Goal: Task Accomplishment & Management: Manage account settings

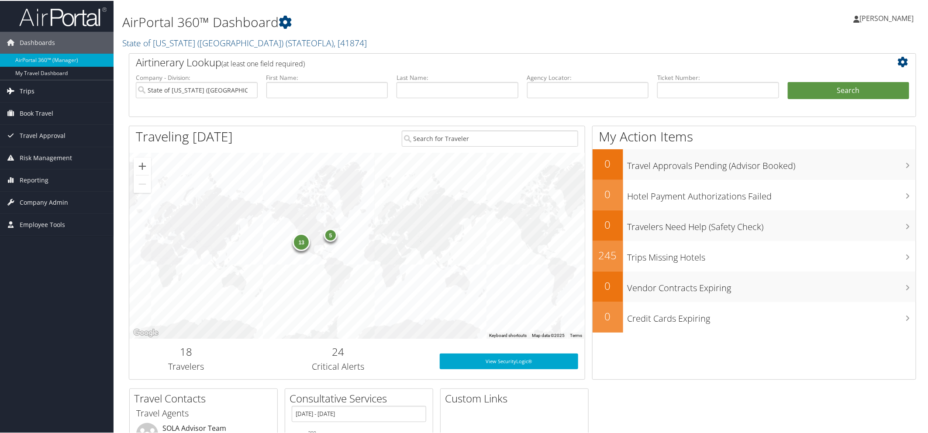
click at [33, 94] on span "Trips" at bounding box center [27, 91] width 15 height 22
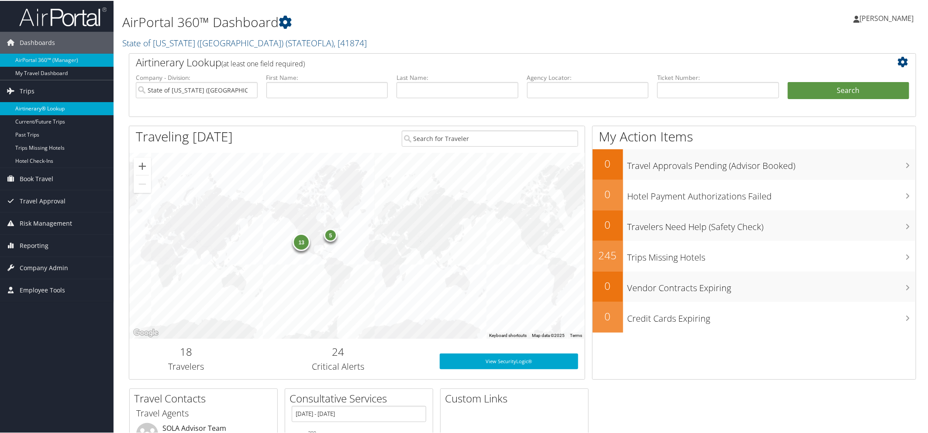
click at [68, 103] on link "Airtinerary® Lookup" at bounding box center [57, 107] width 114 height 13
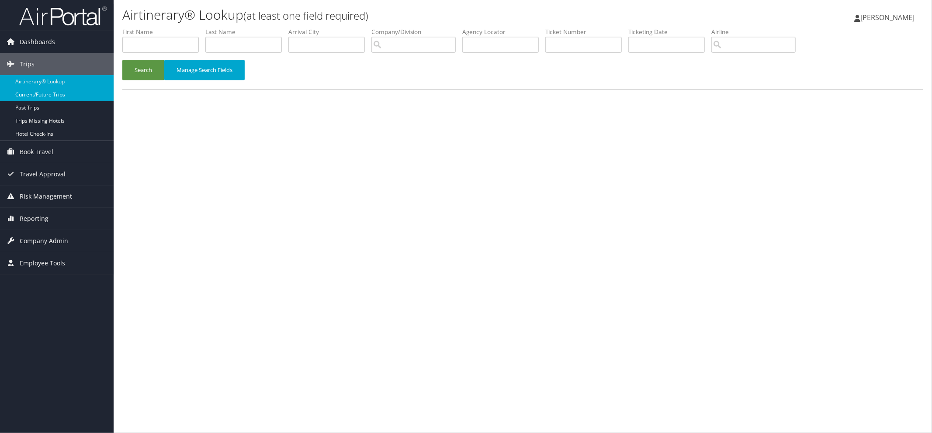
click at [51, 94] on link "Current/Future Trips" at bounding box center [57, 94] width 114 height 13
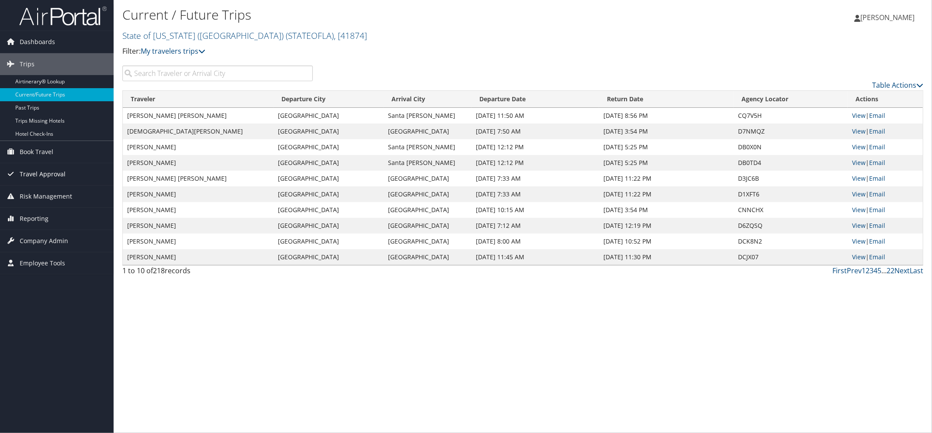
click at [51, 175] on span "Travel Approval" at bounding box center [43, 174] width 46 height 22
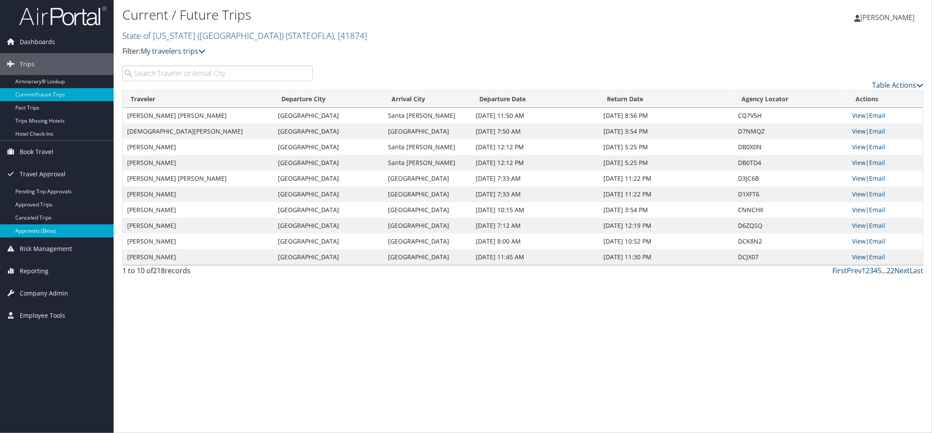
click at [47, 231] on link "Approvals (Beta)" at bounding box center [57, 231] width 114 height 13
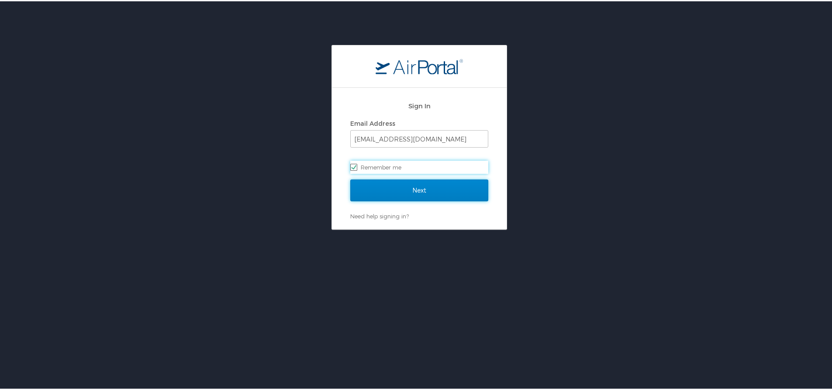
click at [398, 192] on input "Next" at bounding box center [419, 189] width 138 height 22
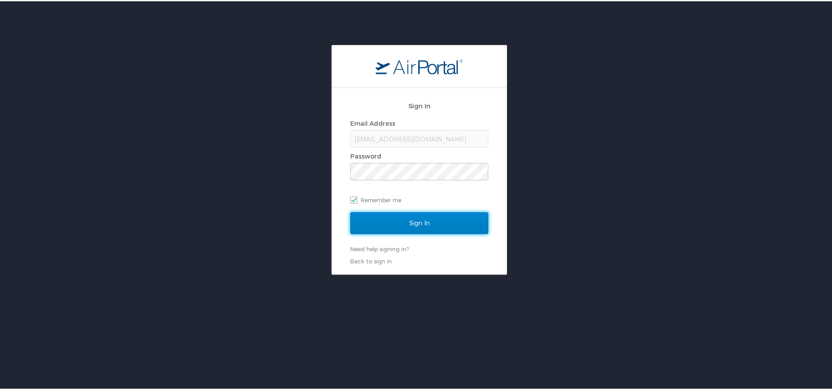
click at [388, 223] on input "Sign In" at bounding box center [419, 222] width 138 height 22
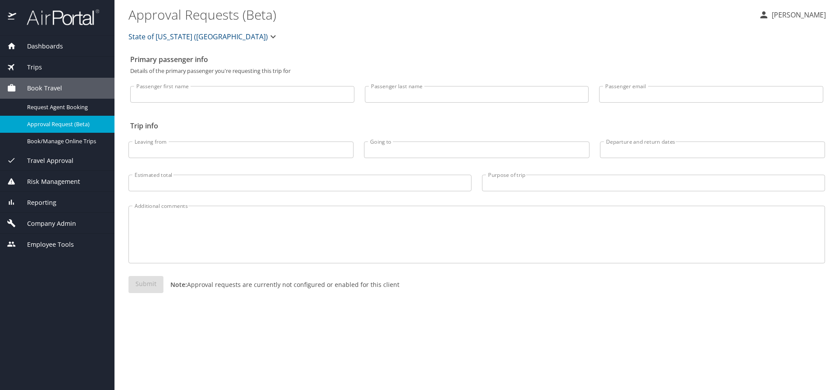
click at [55, 159] on span "Travel Approval" at bounding box center [44, 161] width 57 height 10
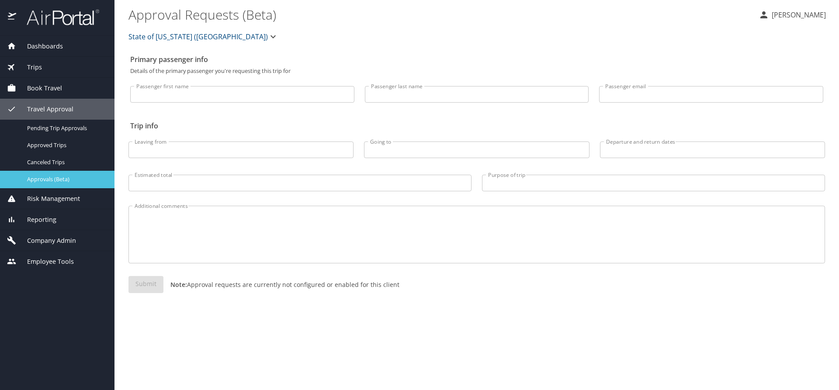
click at [53, 178] on span "Approvals (Beta)" at bounding box center [65, 179] width 77 height 8
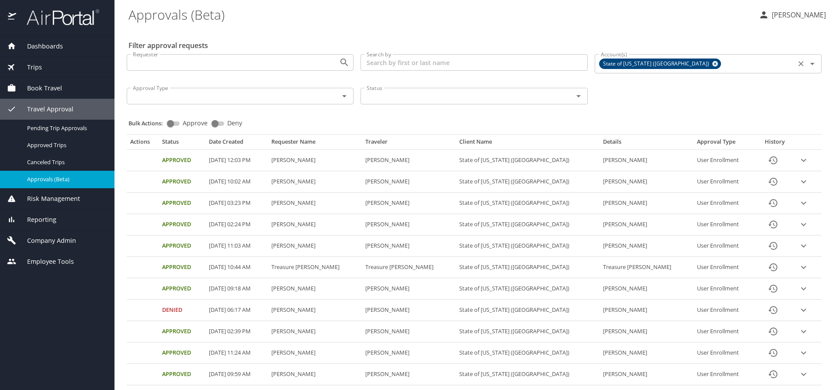
click at [712, 62] on icon at bounding box center [715, 64] width 6 height 6
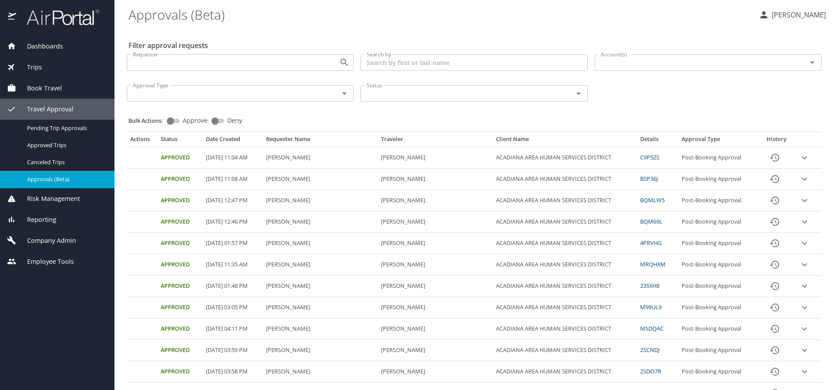
click at [645, 63] on input "Account(s)" at bounding box center [695, 62] width 196 height 11
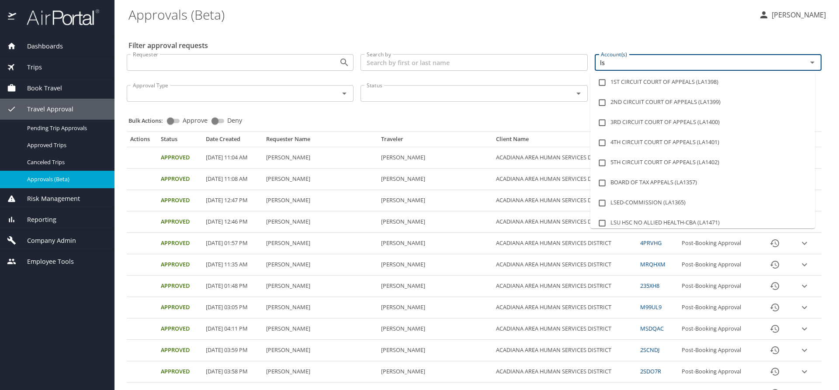
type input "lsu"
click at [670, 221] on li "LSU LSU HEALTH SCIENCES CTR SHREVEPORT (LA1481)" at bounding box center [702, 223] width 225 height 20
checkbox input "true"
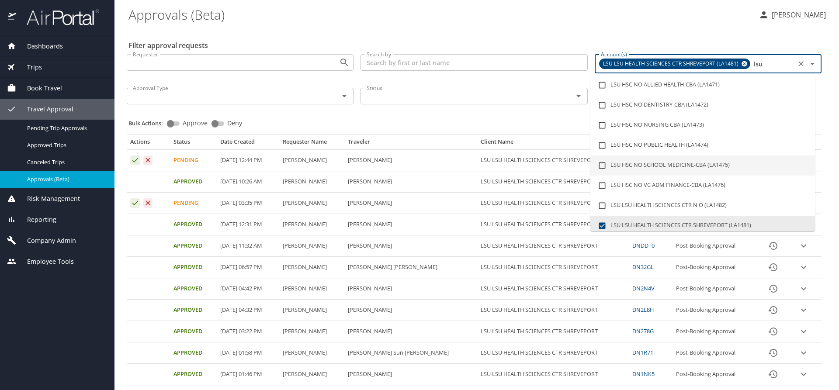
click at [495, 105] on div "Status Status" at bounding box center [473, 95] width 227 height 22
type input "lsu"
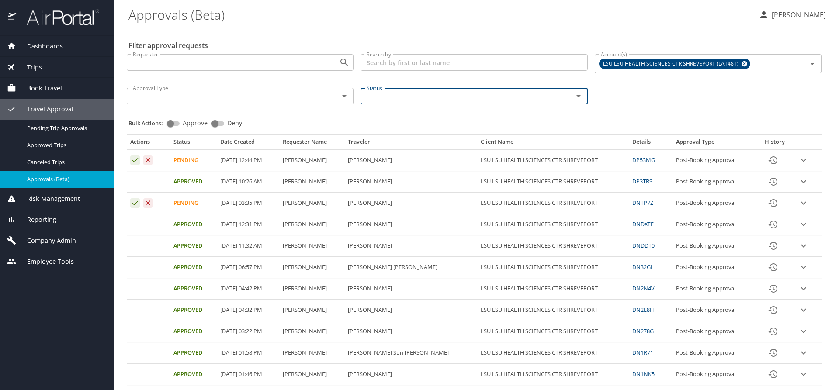
click at [798, 160] on icon "expand row" at bounding box center [803, 160] width 10 height 10
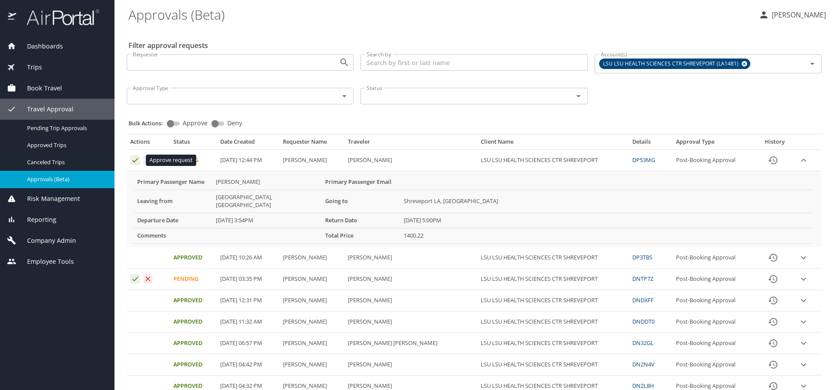
click at [134, 162] on icon "Approval table" at bounding box center [135, 160] width 6 height 4
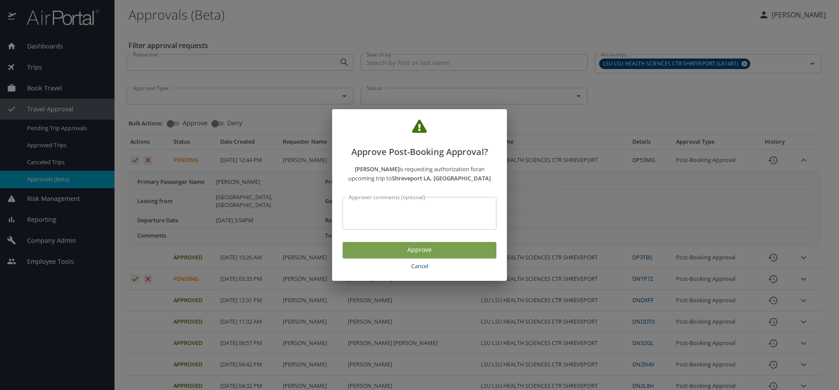
click at [368, 253] on span "Approve" at bounding box center [420, 250] width 140 height 11
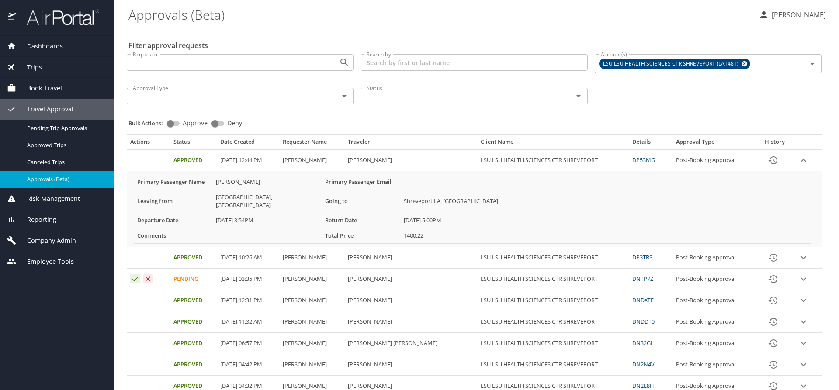
click at [798, 159] on icon "expand row" at bounding box center [803, 160] width 10 height 10
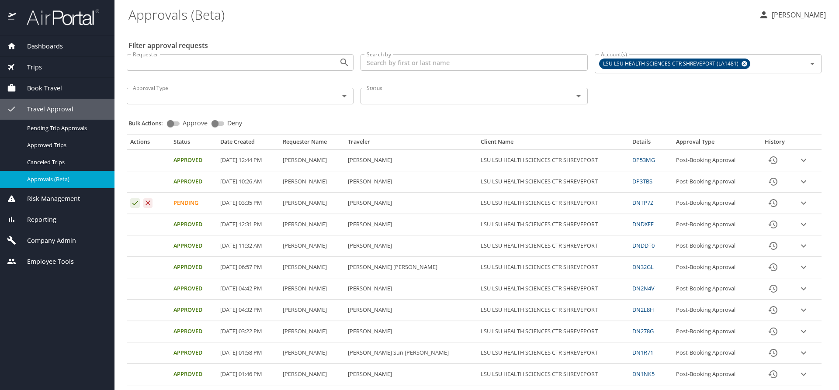
drag, startPoint x: 423, startPoint y: 201, endPoint x: 375, endPoint y: 201, distance: 47.2
click at [375, 201] on td "Daniyal Nadeem" at bounding box center [410, 203] width 133 height 21
copy td "Daniyal Nadeem"
click at [798, 200] on icon "expand row" at bounding box center [803, 203] width 10 height 10
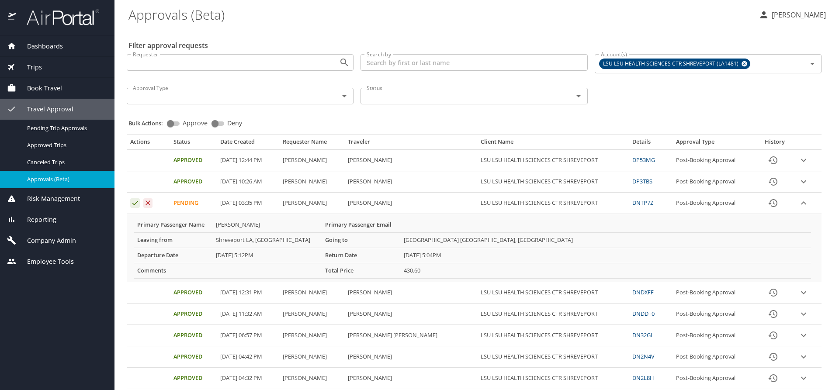
click at [798, 204] on icon "expand row" at bounding box center [803, 203] width 10 height 10
